Goal: Transaction & Acquisition: Purchase product/service

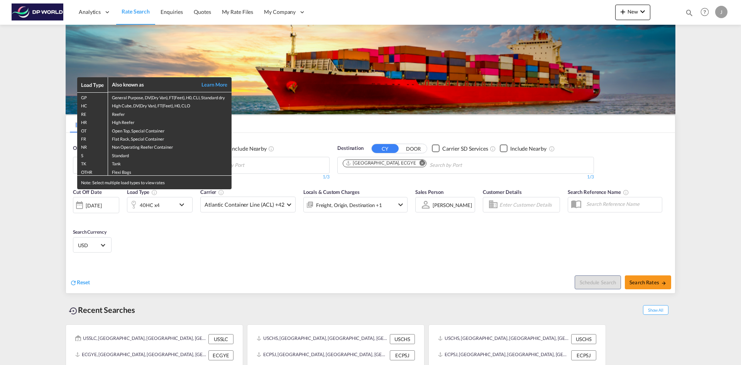
click at [284, 166] on div "Load Type Also known as Learn More GP General Purpose, DV(Dry Van), FT(Feet), H…" at bounding box center [370, 182] width 741 height 365
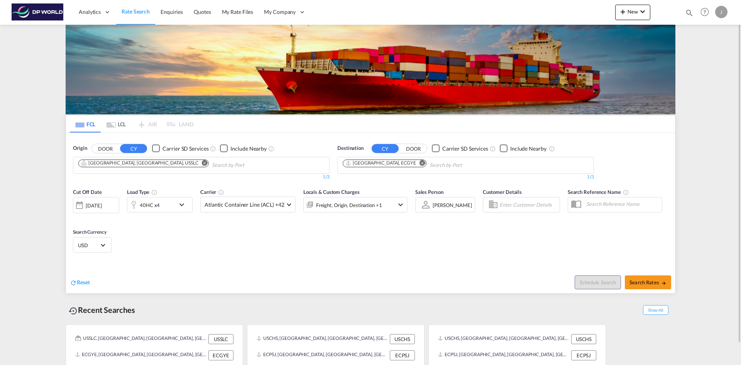
click at [202, 163] on md-icon "Remove" at bounding box center [205, 163] width 6 height 6
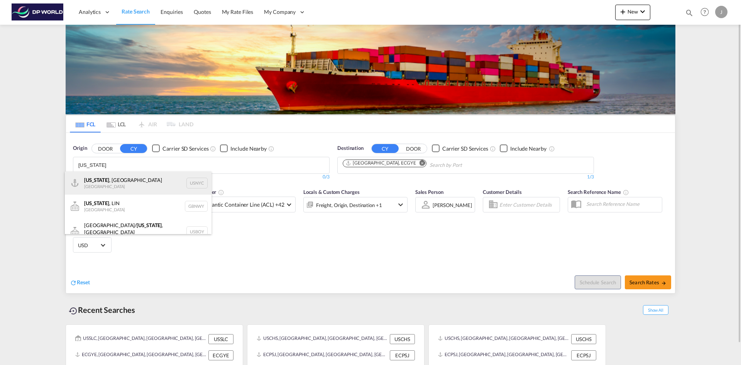
type input "[US_STATE]"
click at [88, 183] on div "[US_STATE] , [GEOGRAPHIC_DATA] [GEOGRAPHIC_DATA] USNYC" at bounding box center [138, 182] width 147 height 23
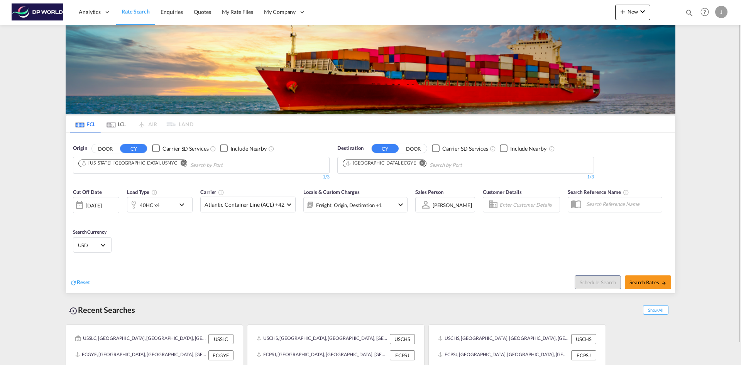
click at [419, 161] on md-icon "Remove" at bounding box center [422, 163] width 6 height 6
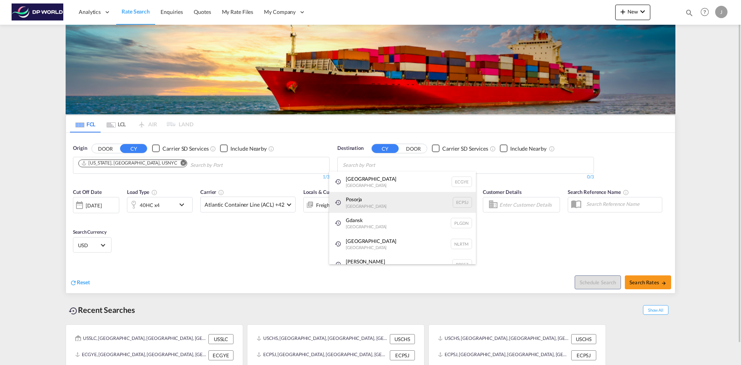
click at [346, 201] on div "Posorja [GEOGRAPHIC_DATA] ECPSJ" at bounding box center [402, 202] width 147 height 21
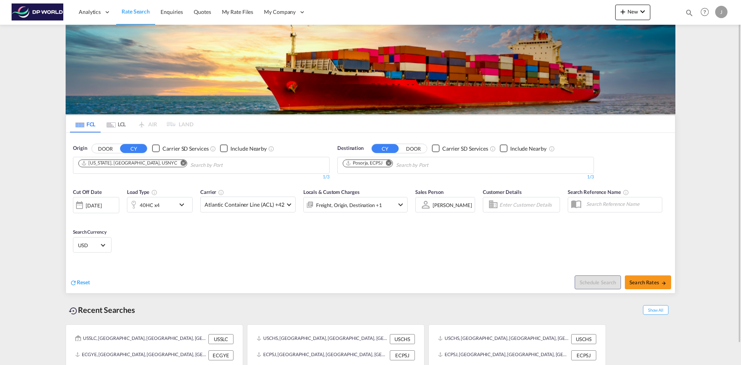
click at [97, 204] on div "[DATE]" at bounding box center [94, 205] width 16 height 7
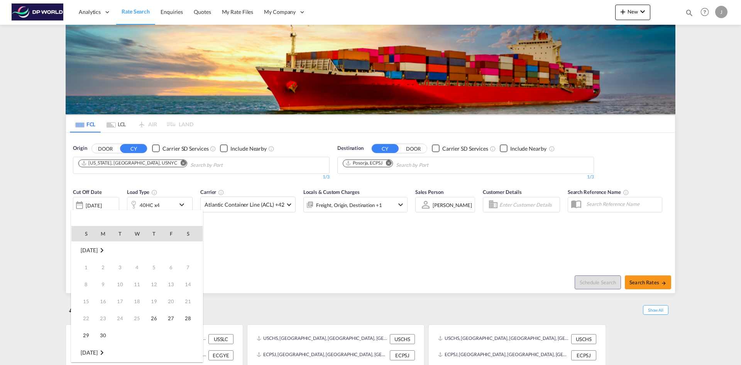
scroll to position [307, 0]
click at [123, 335] on span "30" at bounding box center [119, 334] width 15 height 15
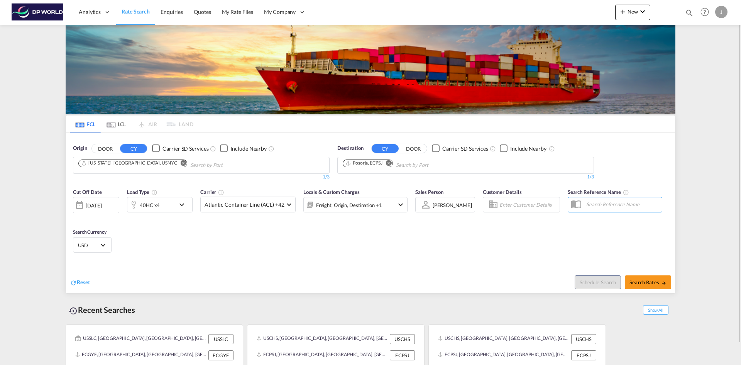
click at [182, 206] on md-icon "icon-chevron-down" at bounding box center [183, 204] width 13 height 9
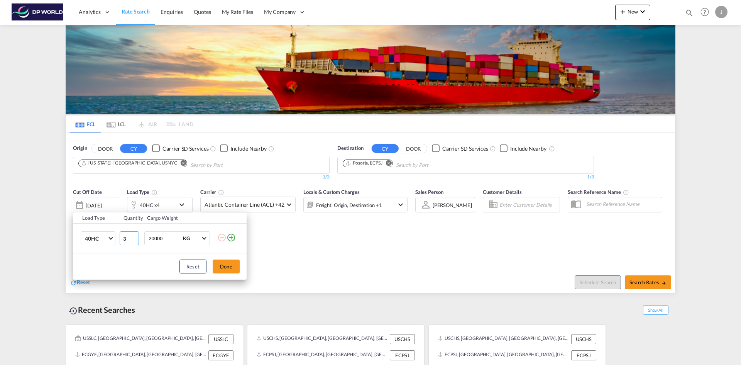
click at [135, 239] on input "3" at bounding box center [129, 238] width 19 height 14
click at [135, 239] on input "2" at bounding box center [129, 238] width 19 height 14
type input "1"
click at [135, 239] on input "1" at bounding box center [129, 238] width 19 height 14
click at [229, 266] on button "Done" at bounding box center [226, 266] width 27 height 14
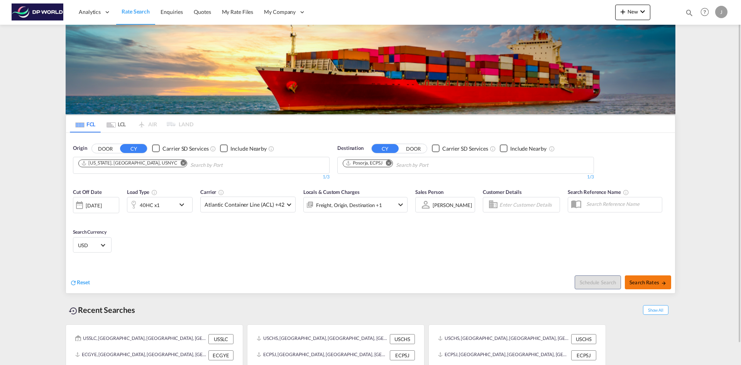
click at [655, 282] on span "Search Rates" at bounding box center [647, 282] width 37 height 6
type input "USNYC to ECPSJ / [DATE]"
